Goal: Task Accomplishment & Management: Use online tool/utility

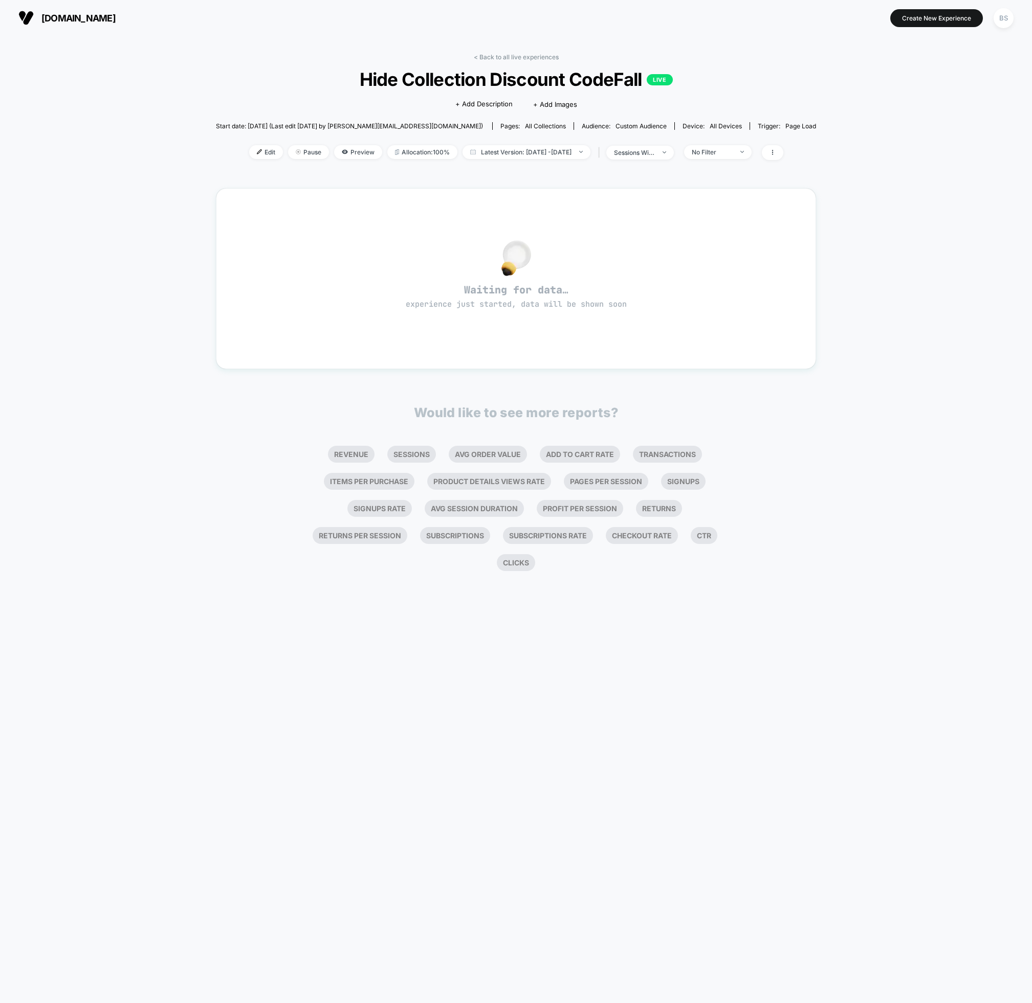
click at [511, 57] on link "< Back to all live experiences" at bounding box center [516, 57] width 85 height 8
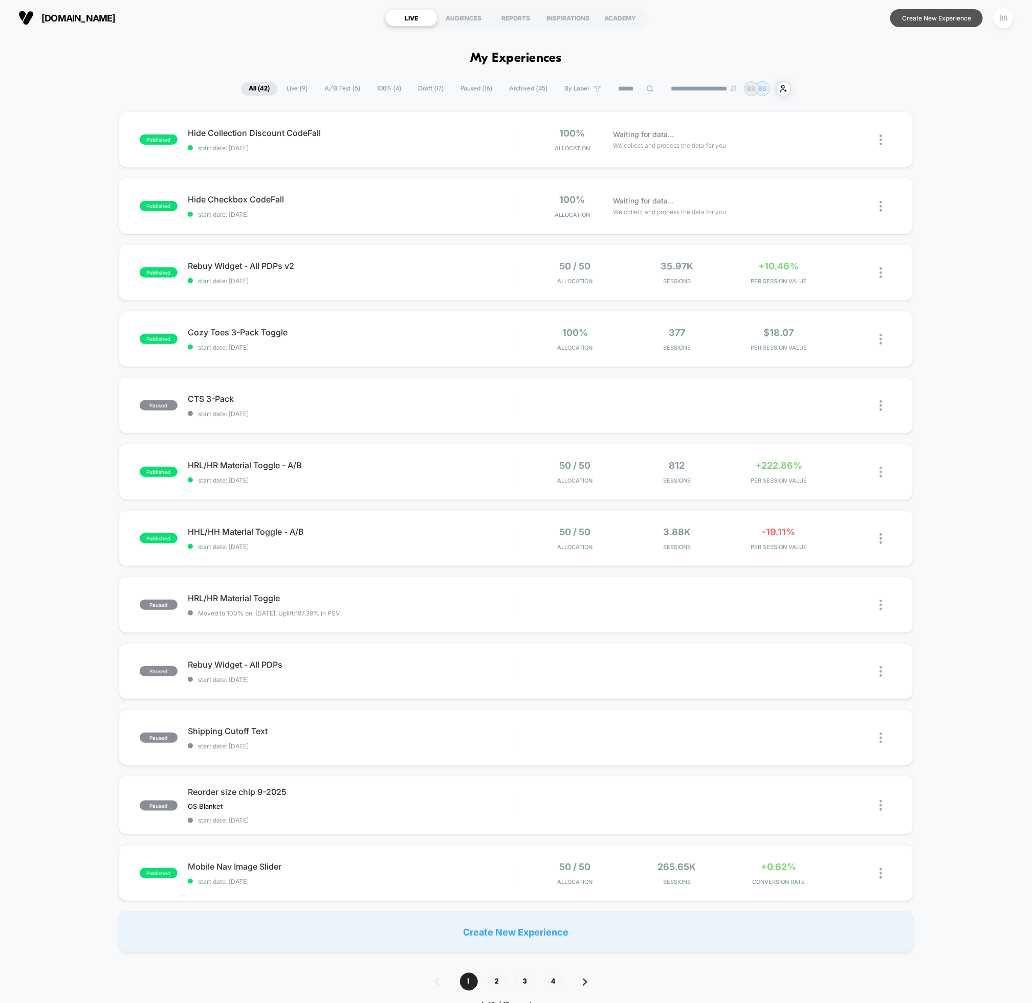
click at [904, 13] on button "Create New Experience" at bounding box center [936, 18] width 93 height 18
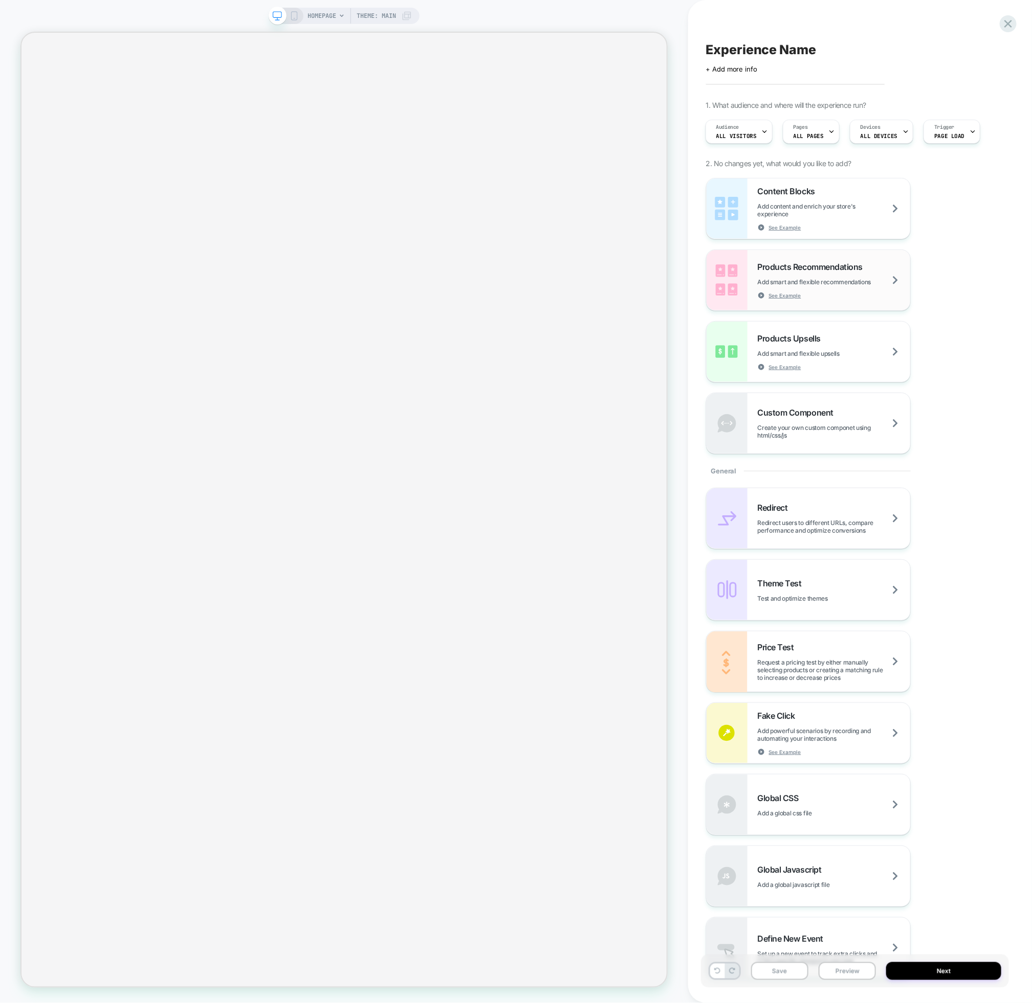
scroll to position [136, 0]
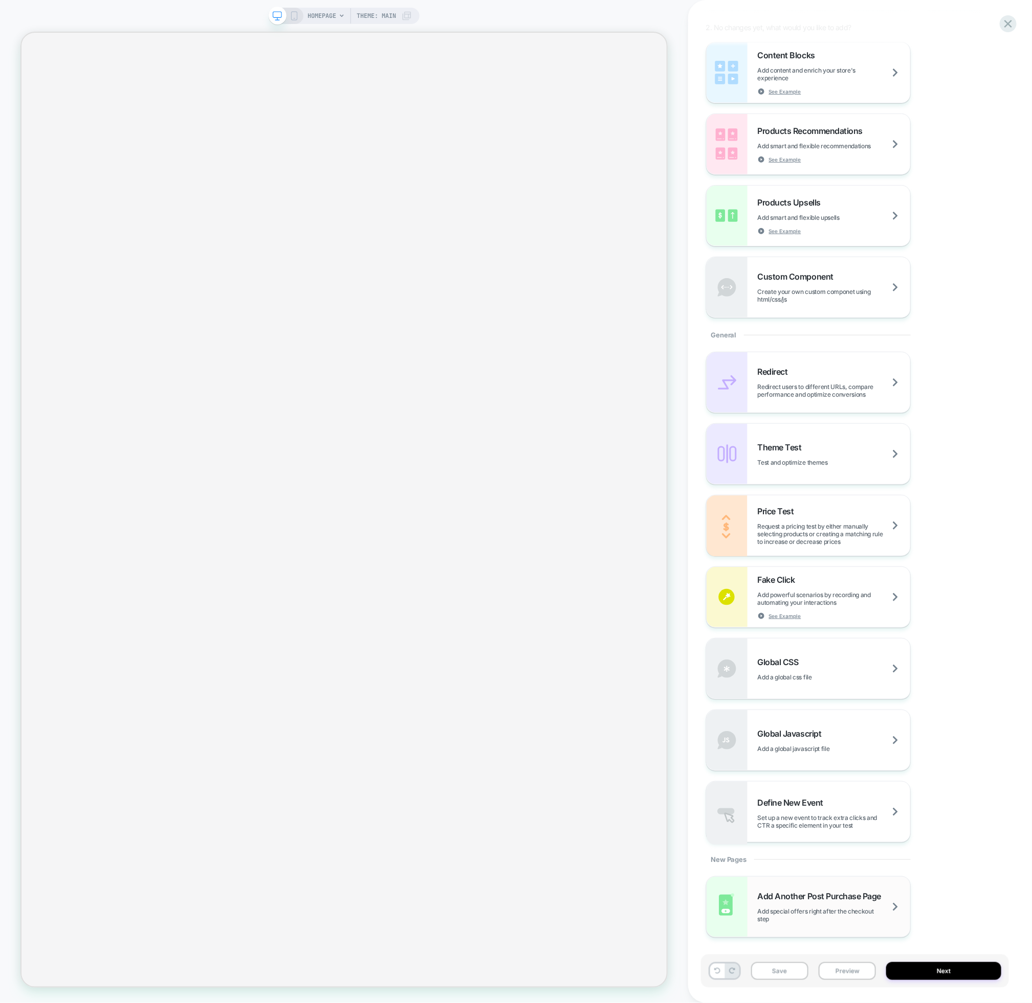
click at [802, 899] on span "Add Another Post Purchase Page" at bounding box center [821, 896] width 129 height 10
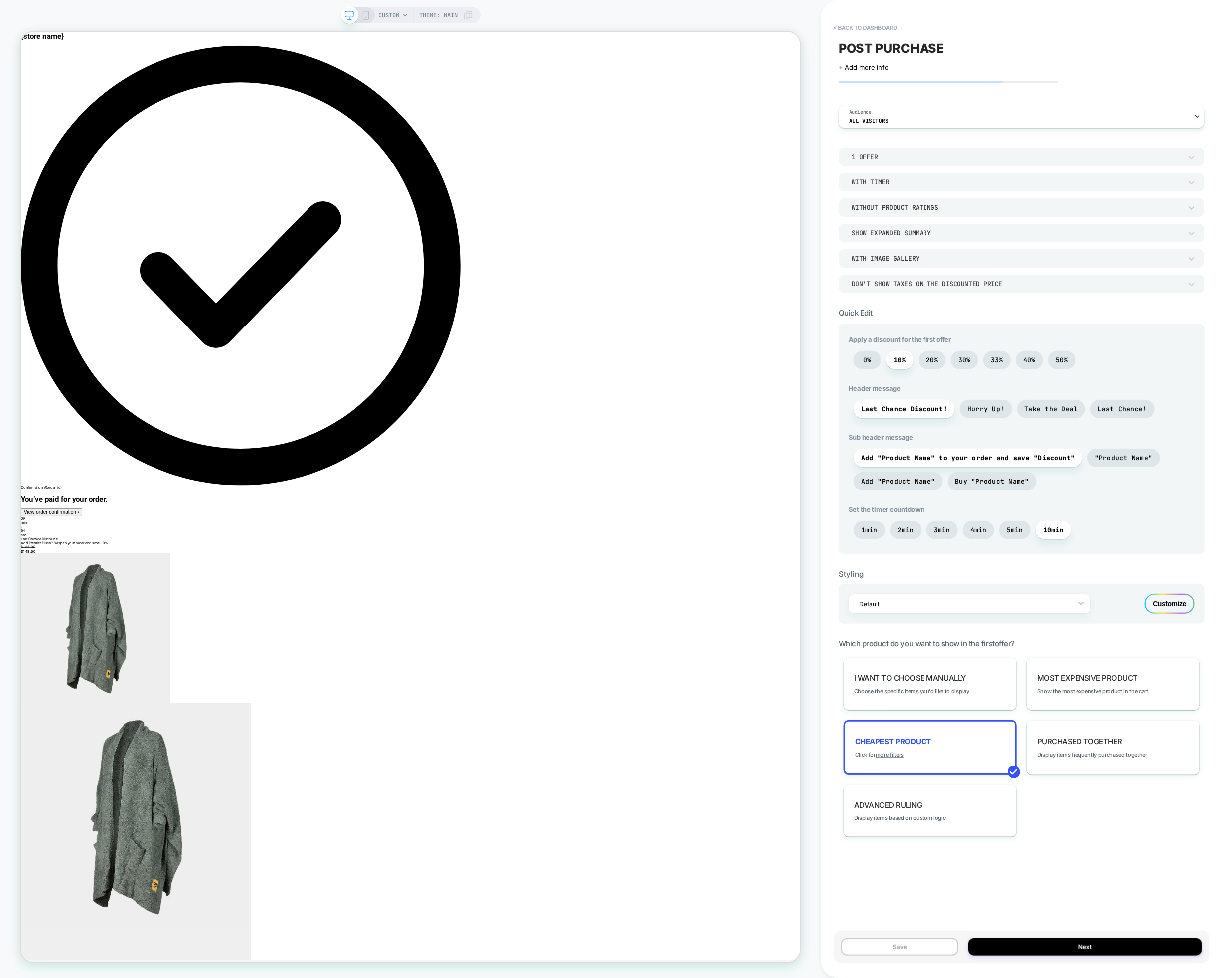
click at [366, 12] on icon at bounding box center [366, 15] width 9 height 9
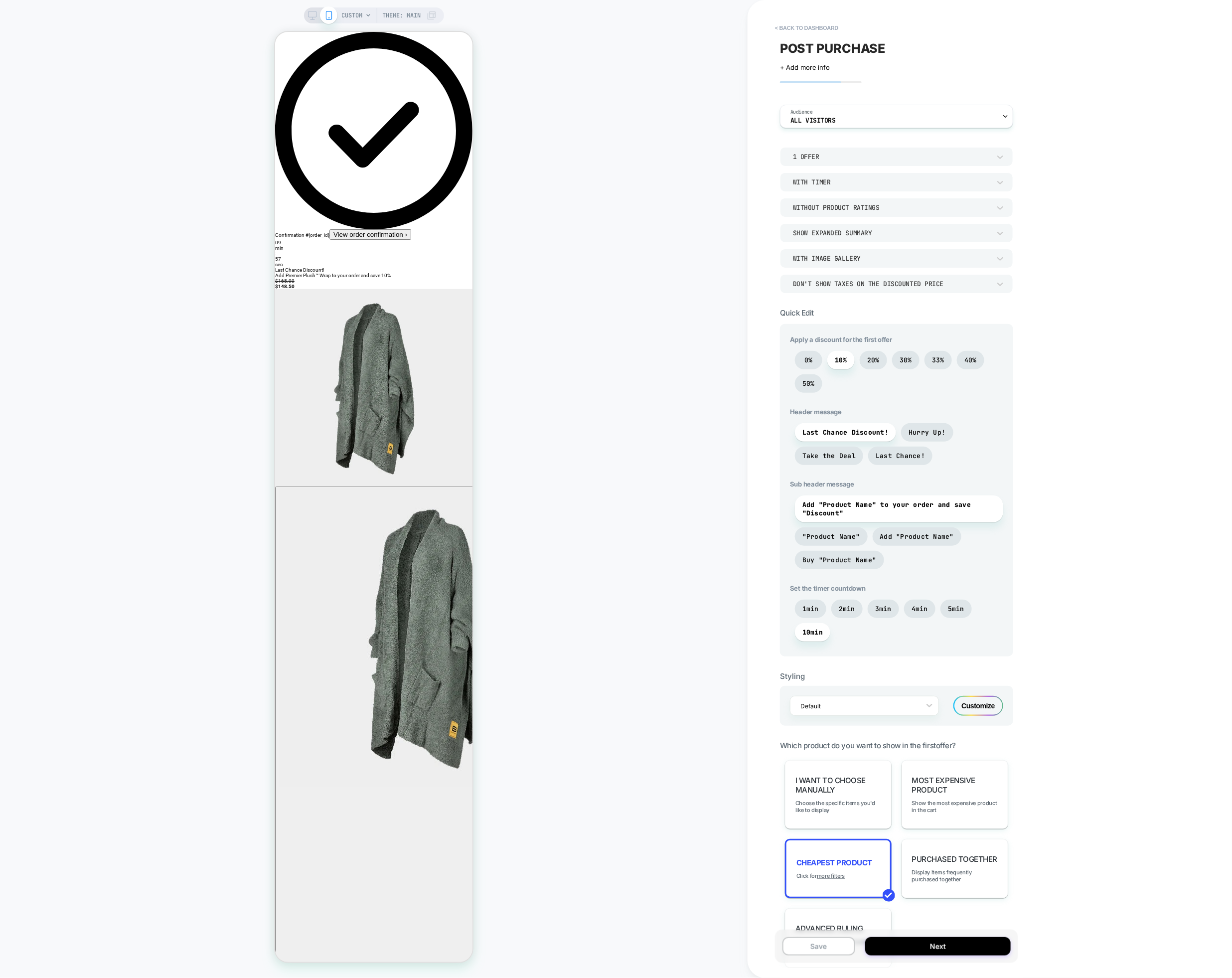
click at [308, 15] on rect at bounding box center [312, 15] width 9 height 6
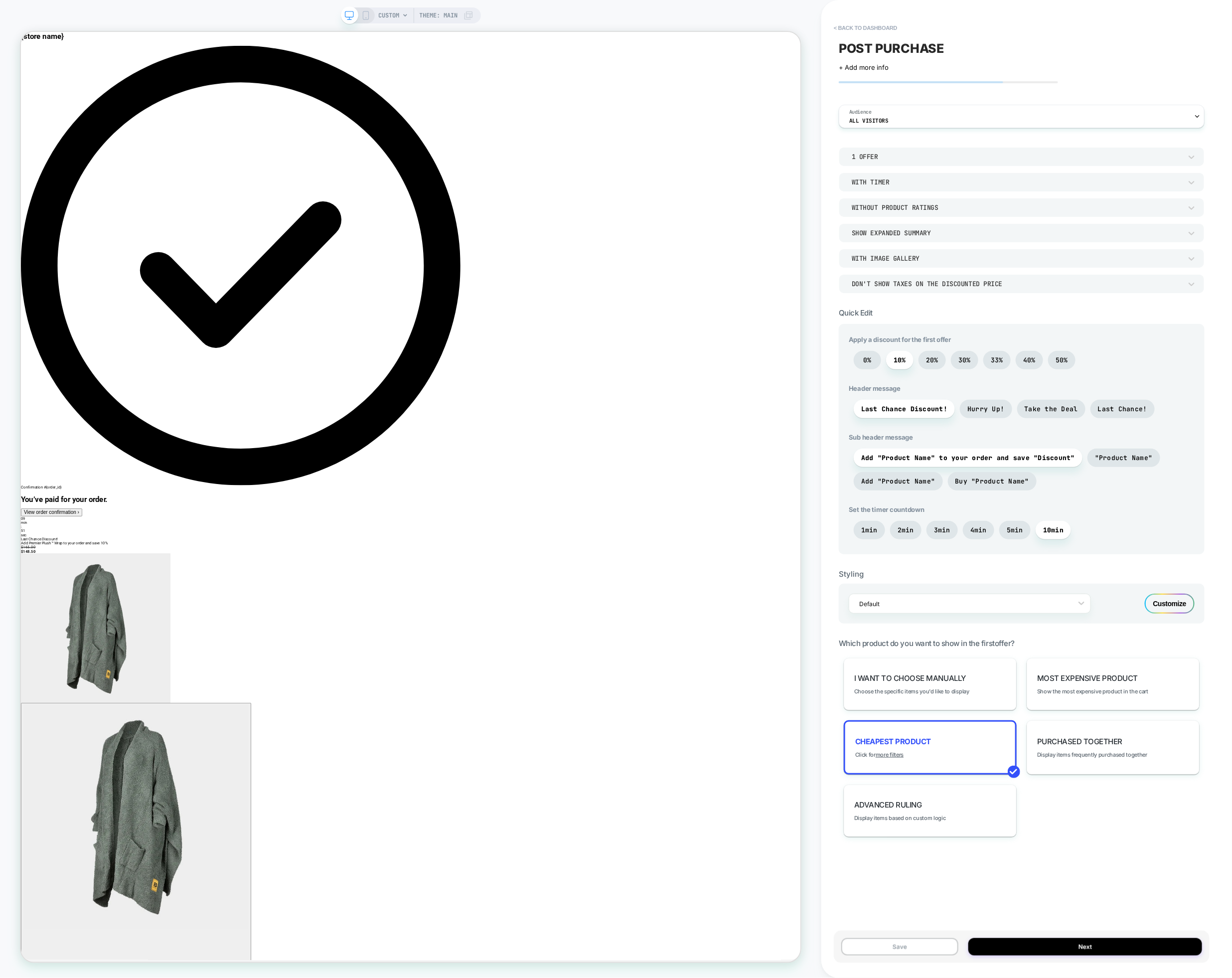
click at [872, 217] on div "1 Offer With Timer Without Product Ratings Show Expanded Summary With Image Gal…" at bounding box center [1021, 220] width 366 height 146
drag, startPoint x: 901, startPoint y: 813, endPoint x: 899, endPoint y: 858, distance: 45.0
click at [899, 858] on div "POST PURCHASE Click to edit experience details + Add more info Audience All Vis…" at bounding box center [1022, 489] width 376 height 958
drag, startPoint x: 894, startPoint y: 948, endPoint x: 1150, endPoint y: 401, distance: 603.9
click at [1005, 403] on div "< back to dashboard POST PURCHASE Click to edit experience details + Add more i…" at bounding box center [1027, 489] width 376 height 978
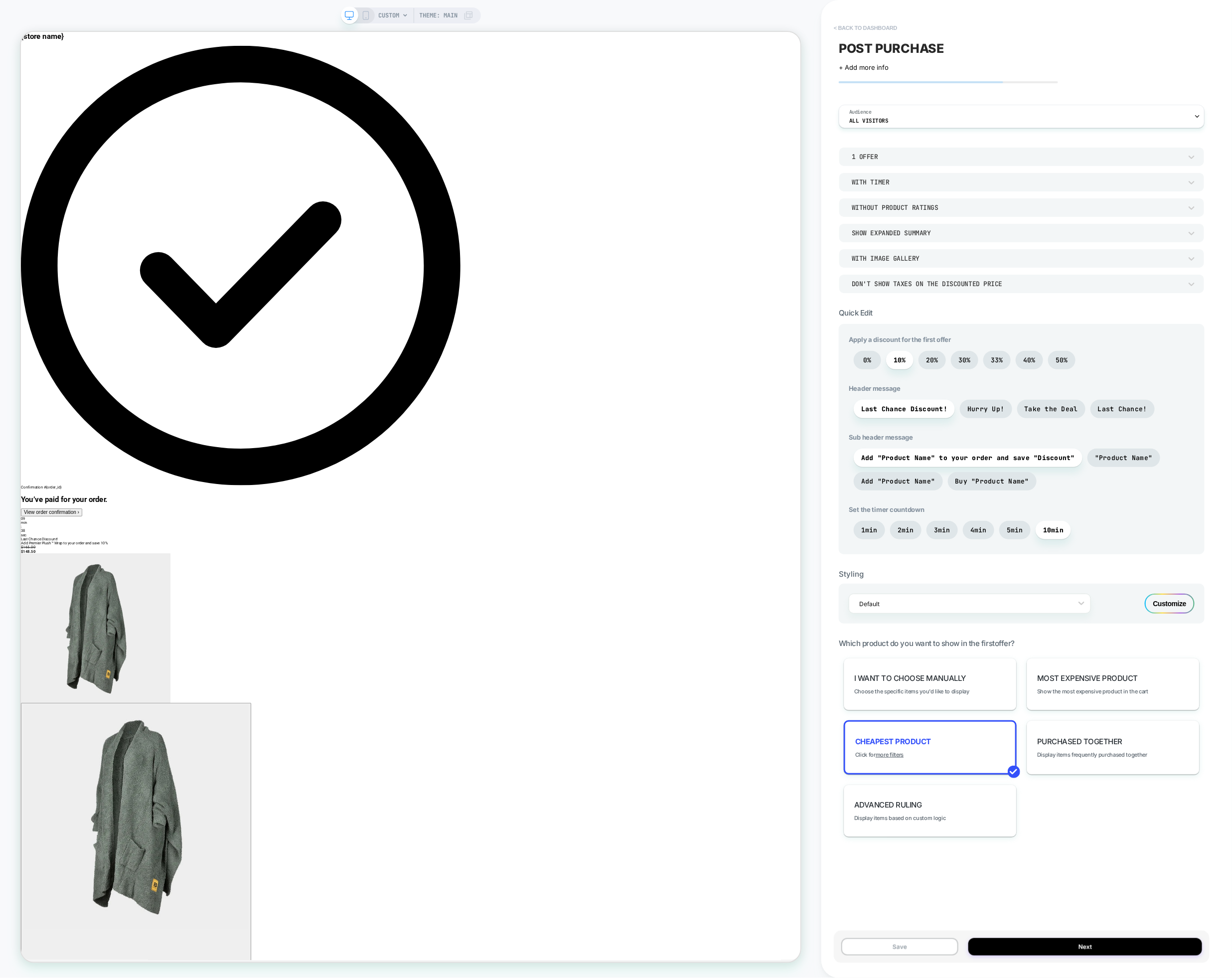
click at [848, 34] on button "< back to dashboard" at bounding box center [865, 27] width 73 height 16
